Goal: Register for event/course

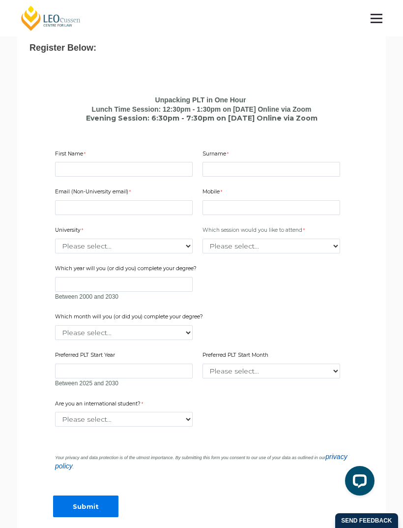
scroll to position [482, 0]
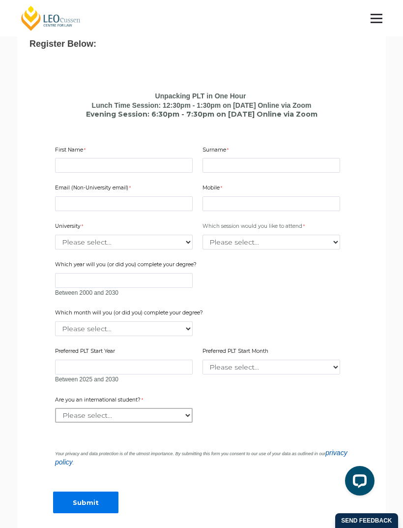
click at [182, 408] on select "Please select... Yes No" at bounding box center [124, 415] width 138 height 15
select select "tfa_59"
click at [279, 361] on select "Please select... January February March April May June July August September Oc…" at bounding box center [272, 366] width 138 height 15
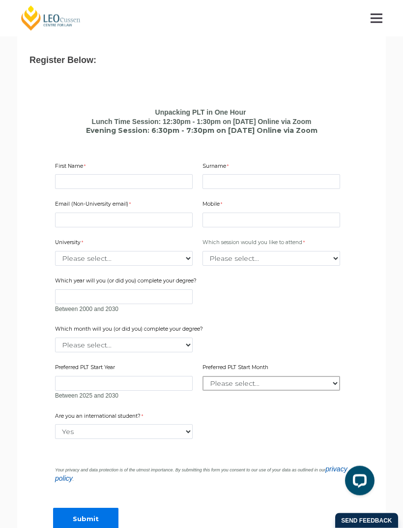
scroll to position [455, 0]
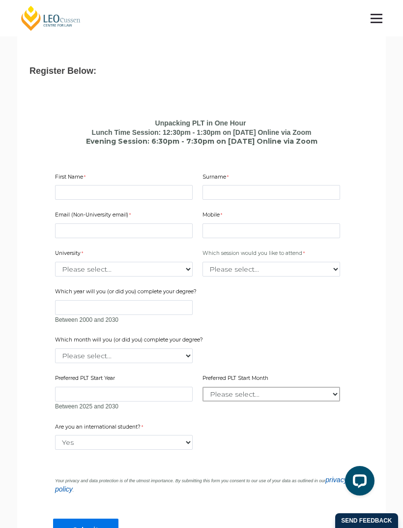
click at [280, 388] on select "Please select... January February March April May June July August September Oc…" at bounding box center [272, 394] width 138 height 15
select select "tfa_2341"
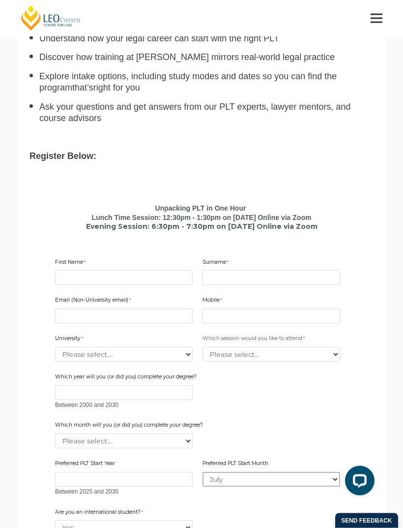
scroll to position [364, 0]
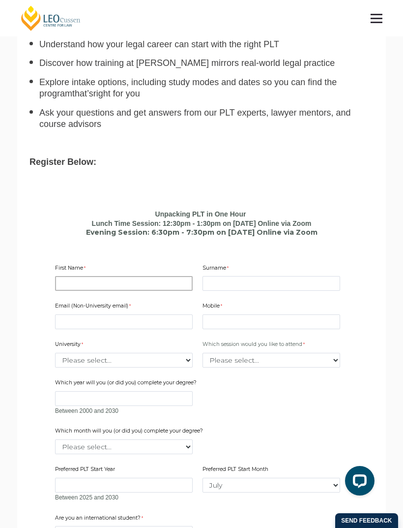
click at [152, 276] on input "First Name" at bounding box center [124, 283] width 138 height 15
type input "[PERSON_NAME]"
click at [276, 276] on input "Surname" at bounding box center [272, 283] width 138 height 15
type input "[PERSON_NAME]"
click at [162, 314] on input "Email (Non-University email)" at bounding box center [124, 321] width 138 height 15
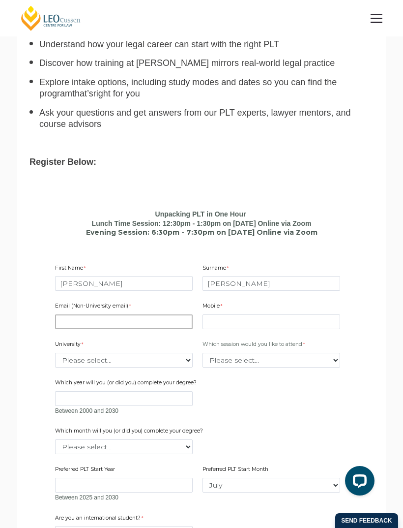
type input "[EMAIL_ADDRESS][DOMAIN_NAME]"
click at [280, 314] on input "Mobile" at bounding box center [272, 321] width 138 height 15
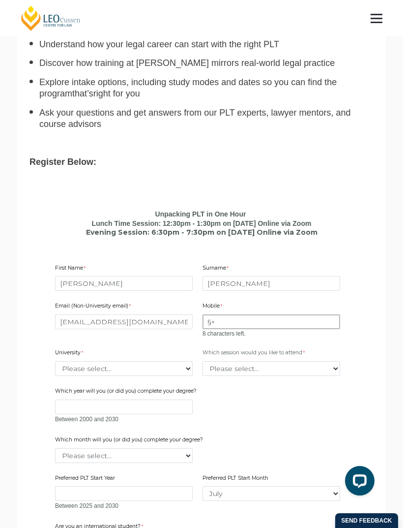
type input "§"
type input "+"
type input "9149629095"
click at [176, 363] on div "Email (Non-University email) [EMAIL_ADDRESS][DOMAIN_NAME] Mobile 9149629095 0 c…" at bounding box center [201, 403] width 301 height 220
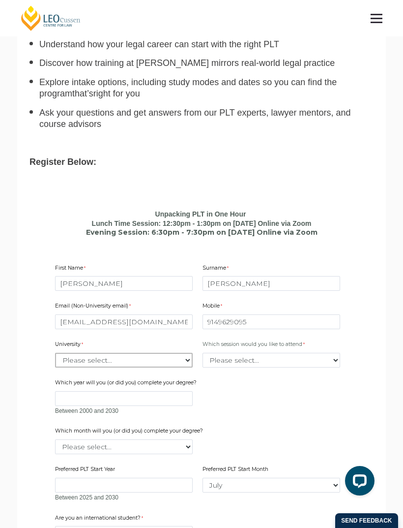
select select "tfa_2220"
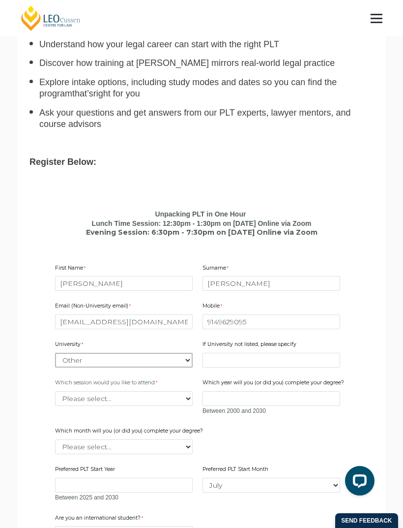
click at [176, 353] on select "Please select... [GEOGRAPHIC_DATA] [GEOGRAPHIC_DATA] [GEOGRAPHIC_DATA] [GEOGRAP…" at bounding box center [124, 360] width 138 height 15
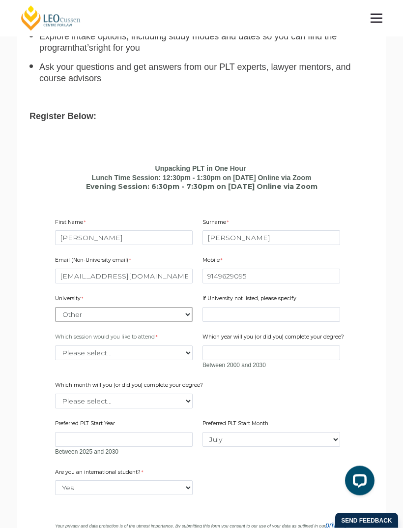
scroll to position [420, 0]
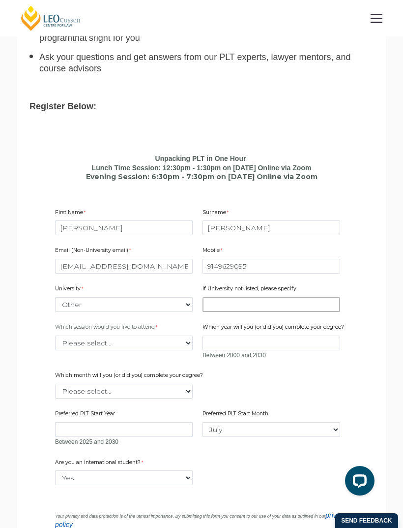
click at [302, 297] on input "If University not listed, please specify" at bounding box center [272, 304] width 138 height 15
type input "[GEOGRAPHIC_DATA]"
click at [190, 335] on select "Please select... Lunch time session – 12:30pm – 1:30pm AEST Evening session – 6…" at bounding box center [124, 342] width 138 height 15
select select "tfa_2413"
click at [319, 335] on input "Which year will you (or did you) complete your degree?" at bounding box center [272, 342] width 138 height 15
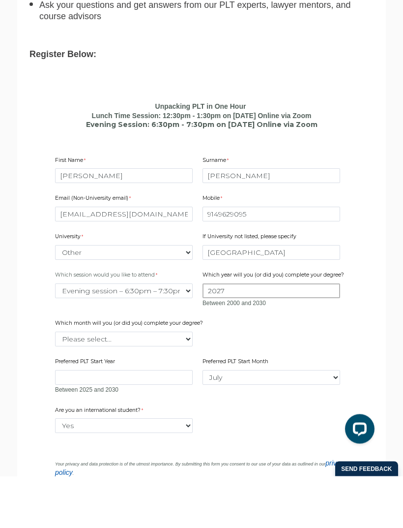
type input "2027"
click at [185, 371] on label "Which month will you (or did you) complete your degree?" at bounding box center [130, 376] width 150 height 10
click at [185, 384] on select "Please select... January February March April May June July August September Oc…" at bounding box center [124, 391] width 138 height 15
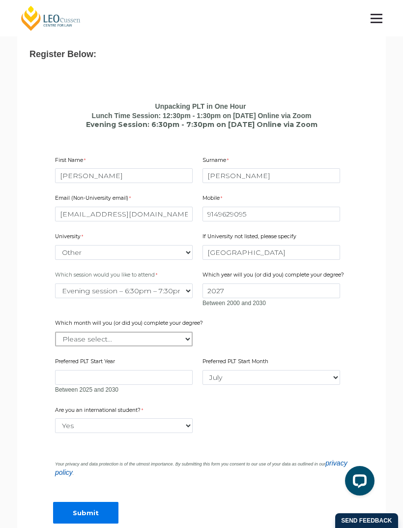
select select "tfa_2230"
click at [169, 370] on input "Preferred PLT Start Year" at bounding box center [124, 377] width 138 height 15
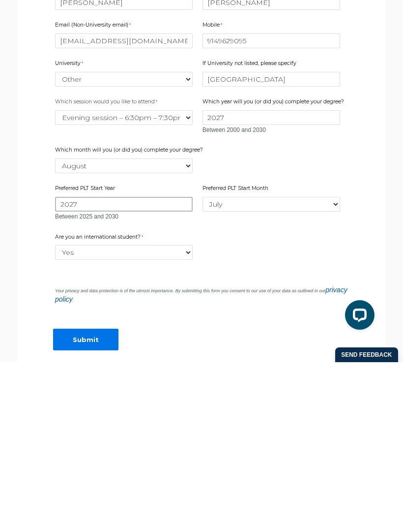
type input "2027"
click at [318, 362] on select "Please select... January February March April May June July August September Oc…" at bounding box center [272, 369] width 138 height 15
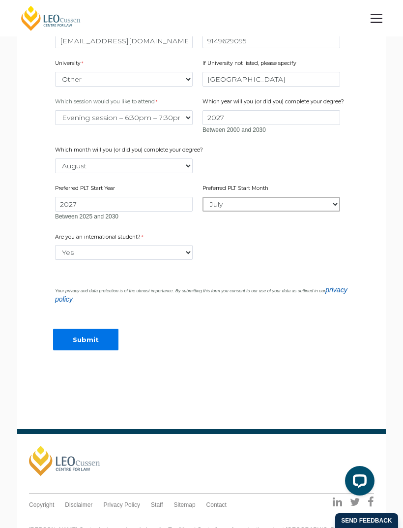
select select "tfa_2346"
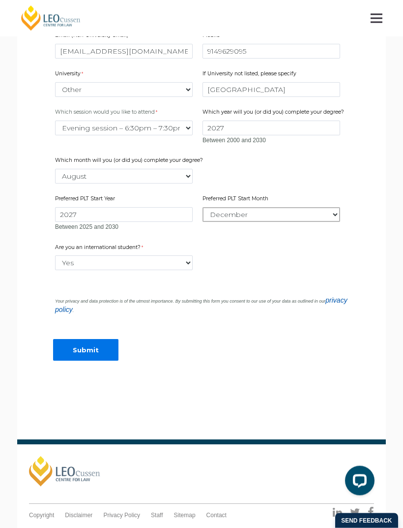
scroll to position [565, 0]
